Goal: Task Accomplishment & Management: Manage account settings

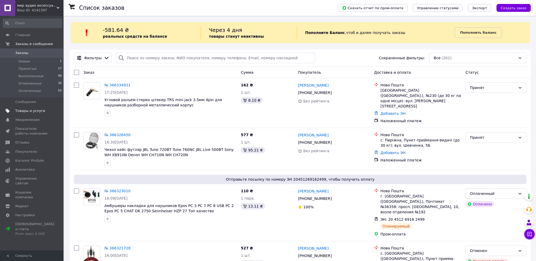
click at [24, 111] on span "Товары и услуги" at bounding box center [30, 111] width 30 height 5
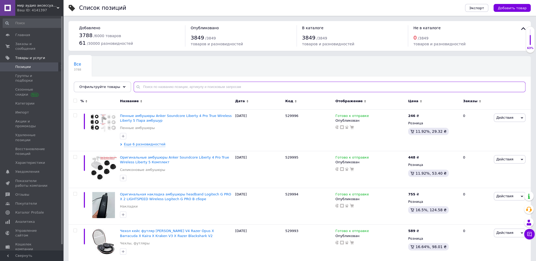
click at [153, 86] on input "text" at bounding box center [330, 87] width 392 height 11
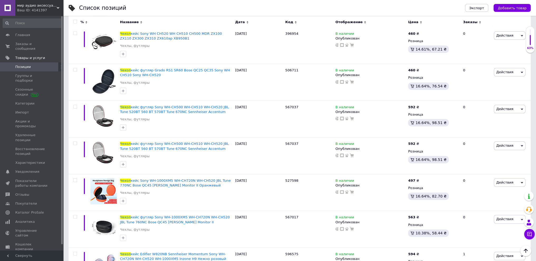
scroll to position [185, 0]
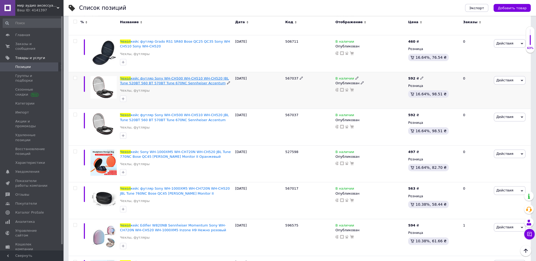
type input "чехол wh520"
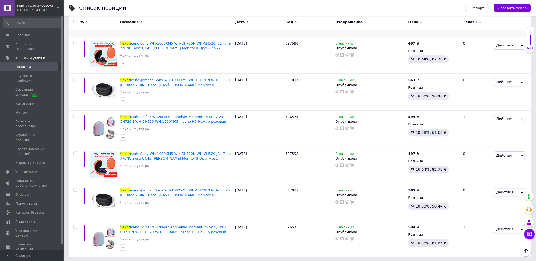
scroll to position [294, 0]
